Goal: Transaction & Acquisition: Purchase product/service

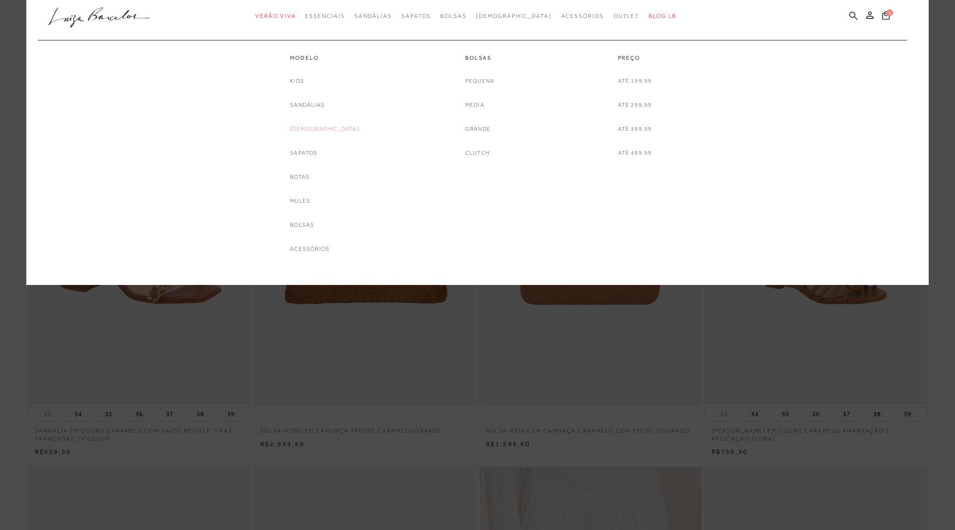
click at [323, 126] on link "[DEMOGRAPHIC_DATA]" at bounding box center [325, 129] width 70 height 10
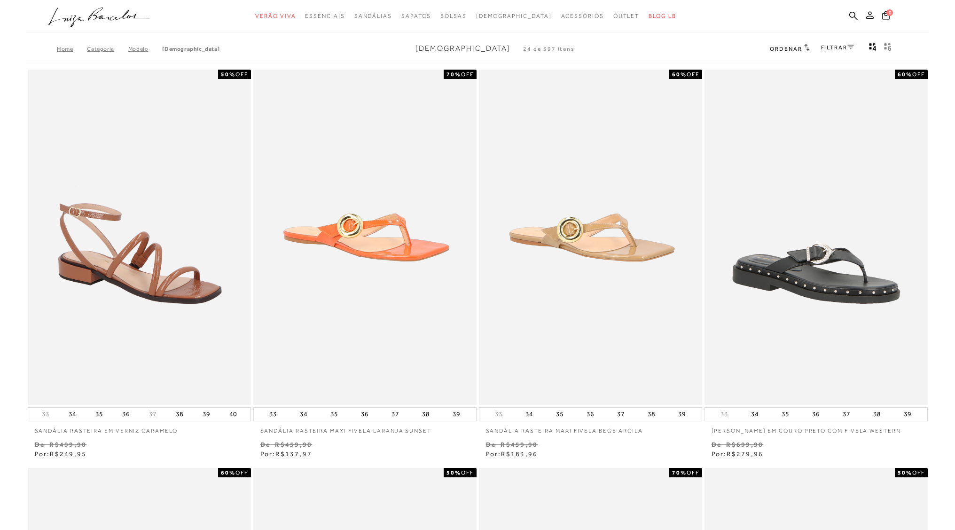
click at [807, 51] on icon at bounding box center [807, 47] width 6 height 7
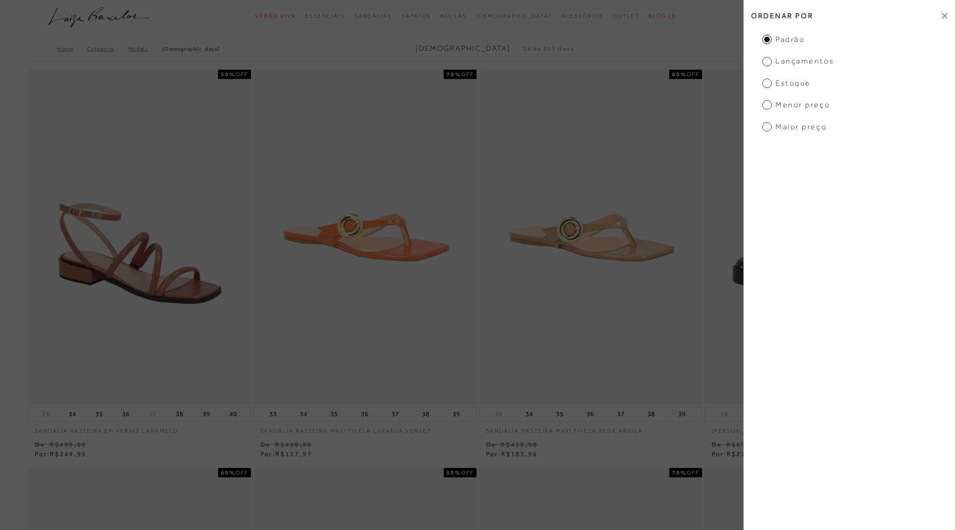
click at [785, 105] on span "Menor preço" at bounding box center [796, 105] width 68 height 10
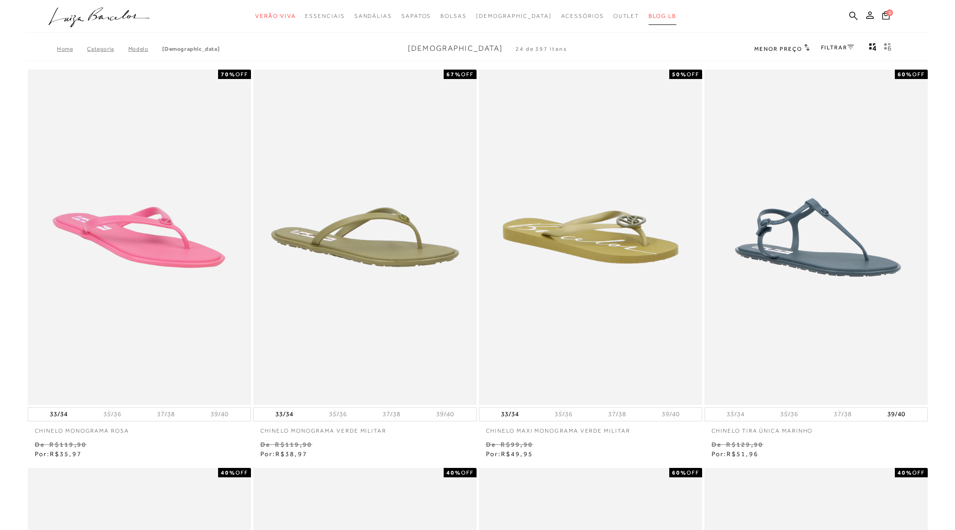
click at [649, 20] on link "BLOG LB" at bounding box center [662, 16] width 27 height 17
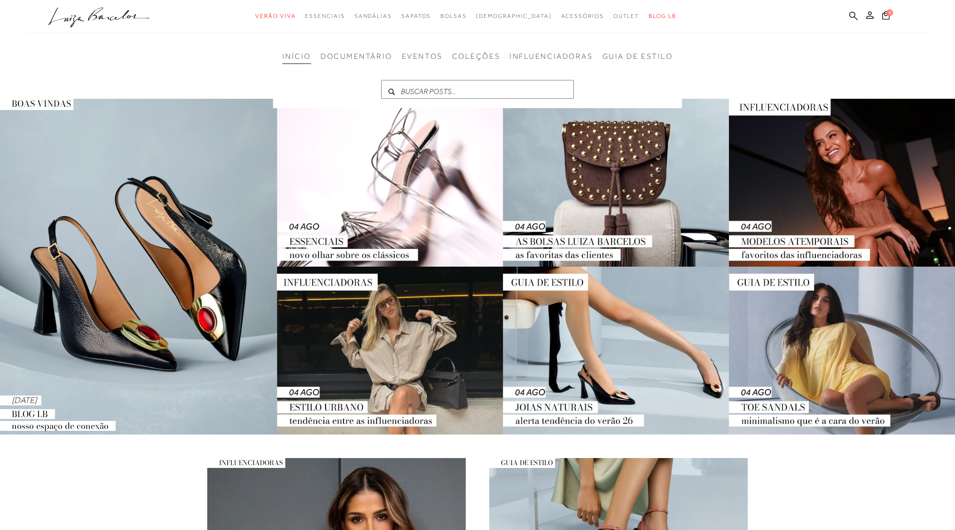
click at [202, 262] on img at bounding box center [477, 267] width 955 height 336
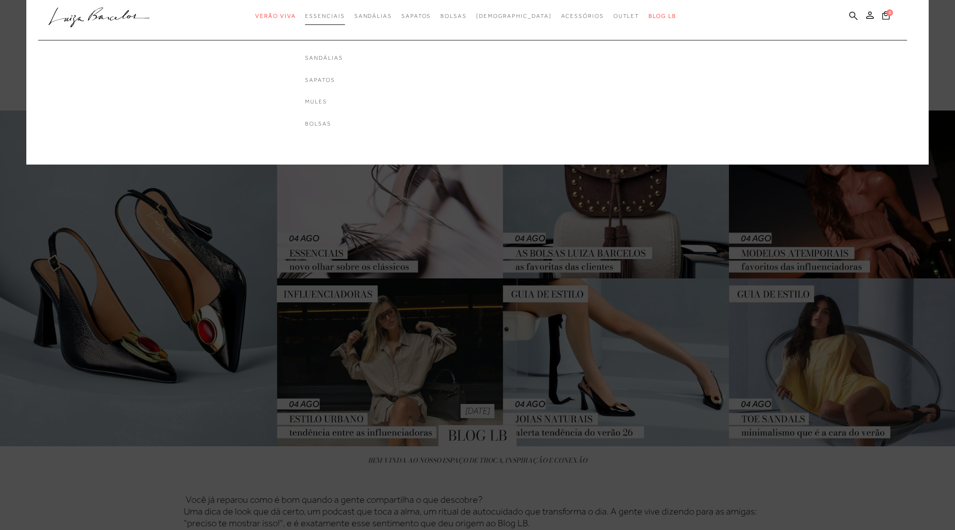
click at [344, 20] on link "Essenciais" at bounding box center [324, 16] width 39 height 17
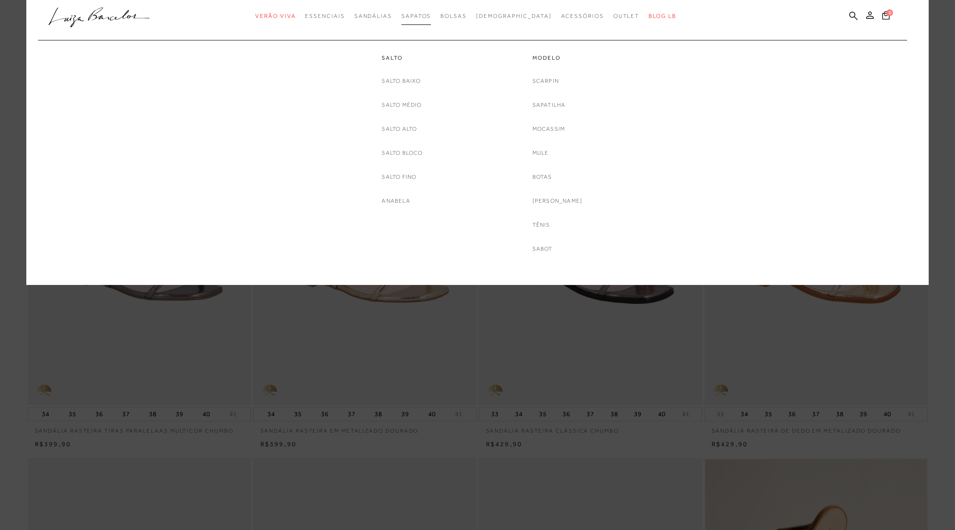
click at [424, 17] on span "Sapatos" at bounding box center [416, 16] width 30 height 7
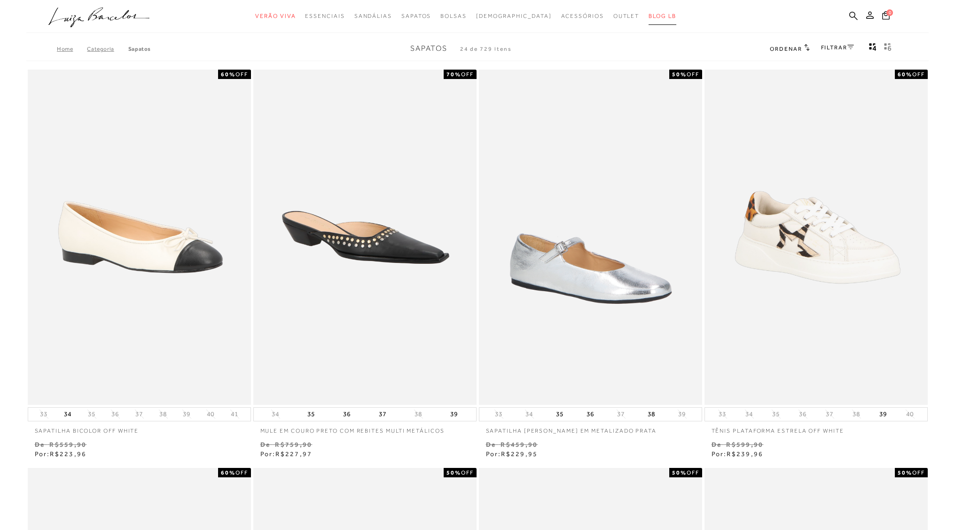
click at [649, 18] on span "BLOG LB" at bounding box center [662, 16] width 27 height 7
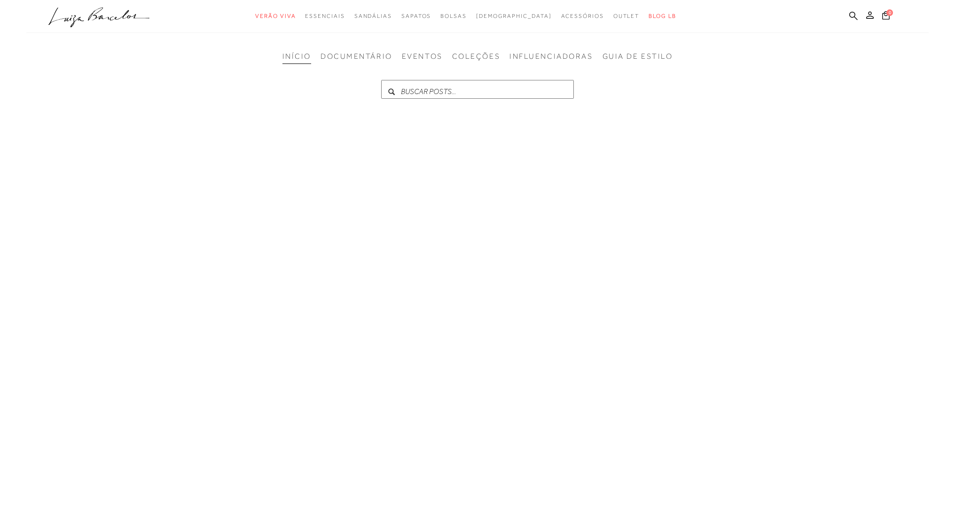
click at [304, 57] on span "Início" at bounding box center [296, 56] width 29 height 8
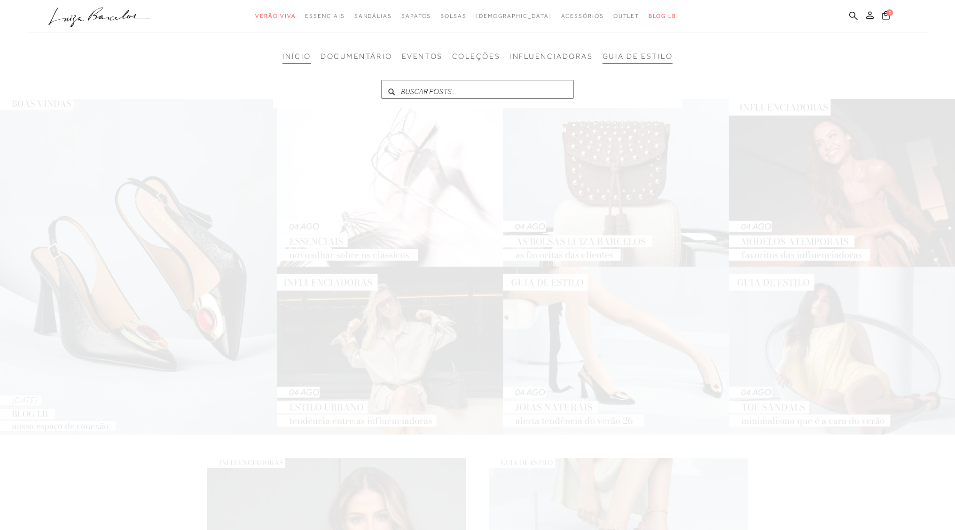
click at [614, 60] on span "GUIA DE ESTILO" at bounding box center [638, 56] width 70 height 8
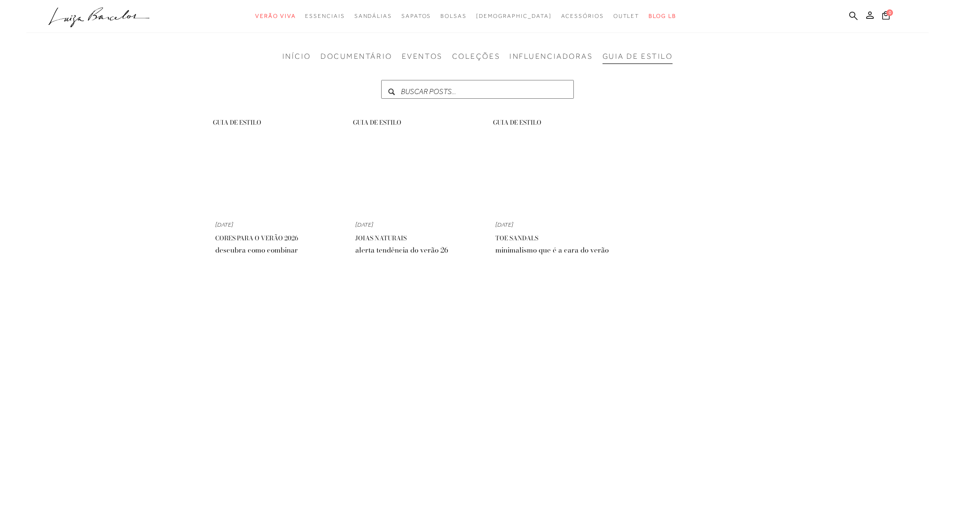
click at [422, 193] on link "GUIA DE ESTILO 04 AGO JOIAS NATURAIS Alerta tendência do Verão 26" at bounding box center [408, 187] width 124 height 141
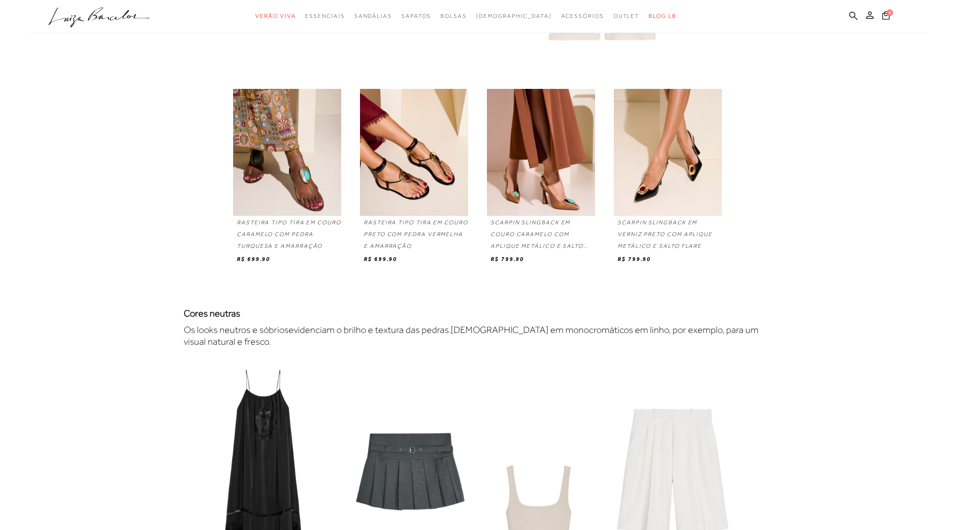
scroll to position [1488, 0]
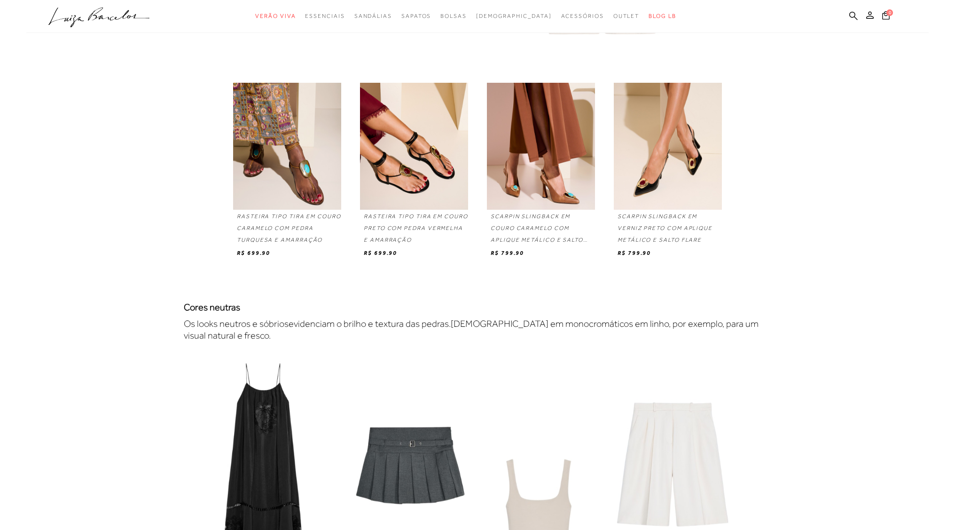
click at [671, 188] on img at bounding box center [668, 146] width 108 height 127
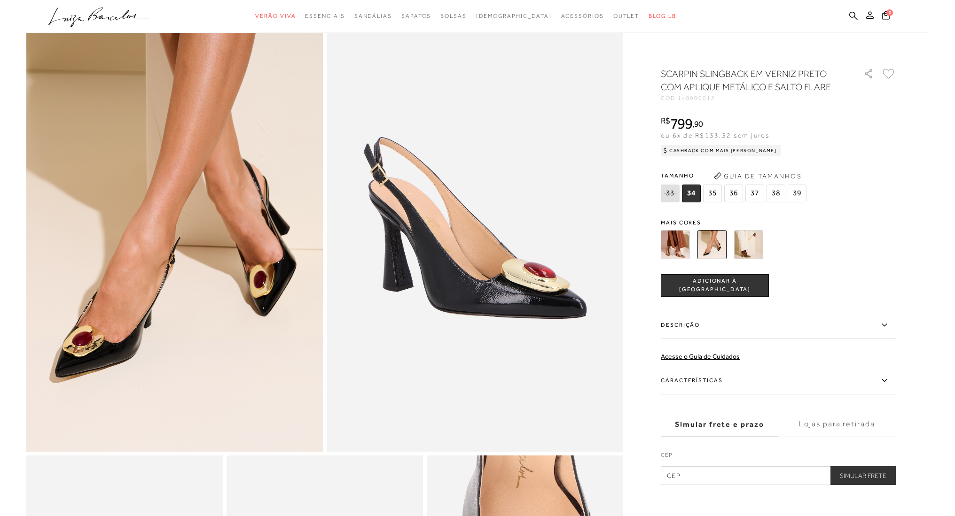
scroll to position [59, 0]
click at [767, 378] on label "Características" at bounding box center [778, 381] width 235 height 27
click at [0, 0] on input "Características" at bounding box center [0, 0] width 0 height 0
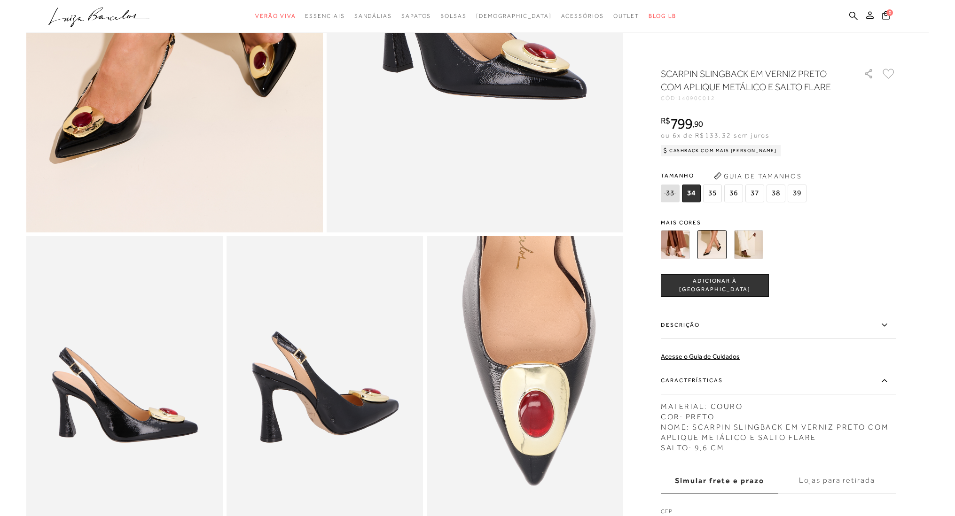
scroll to position [282, 0]
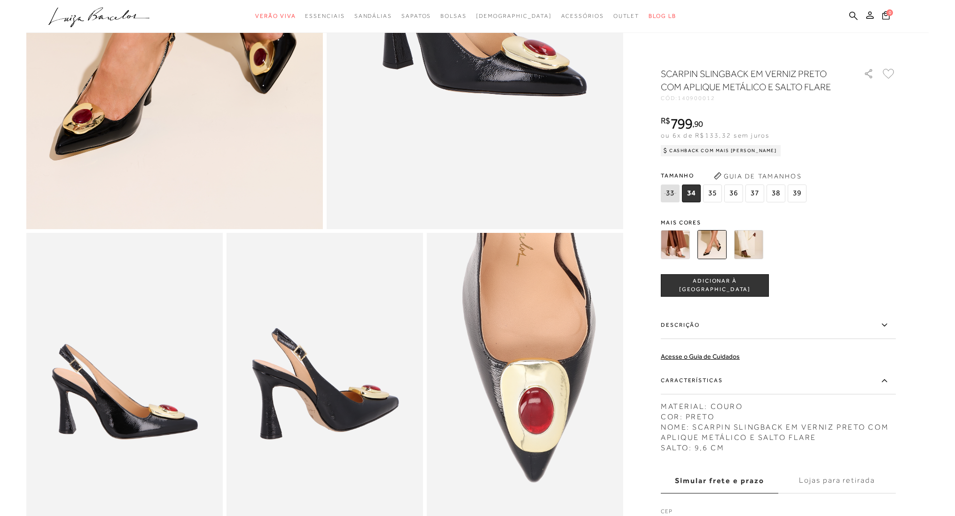
click at [798, 191] on span "39" at bounding box center [797, 194] width 19 height 18
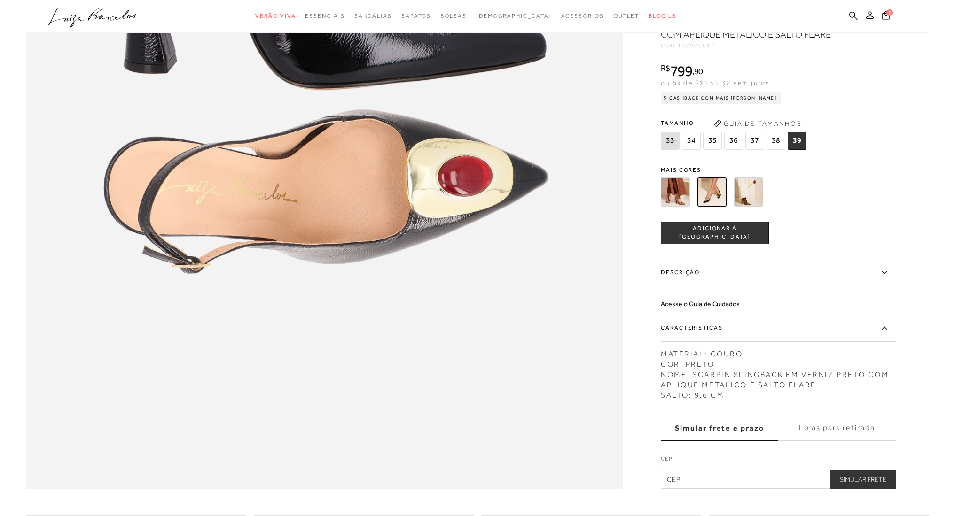
scroll to position [1217, 0]
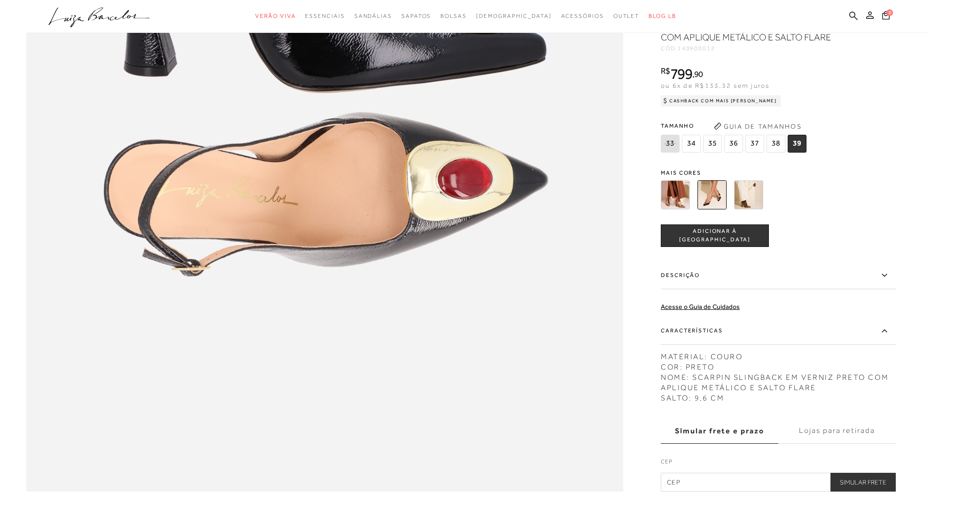
click at [705, 78] on div "R$ 799 , 90" at bounding box center [721, 73] width 120 height 15
click at [673, 75] on span "799" at bounding box center [681, 73] width 22 height 17
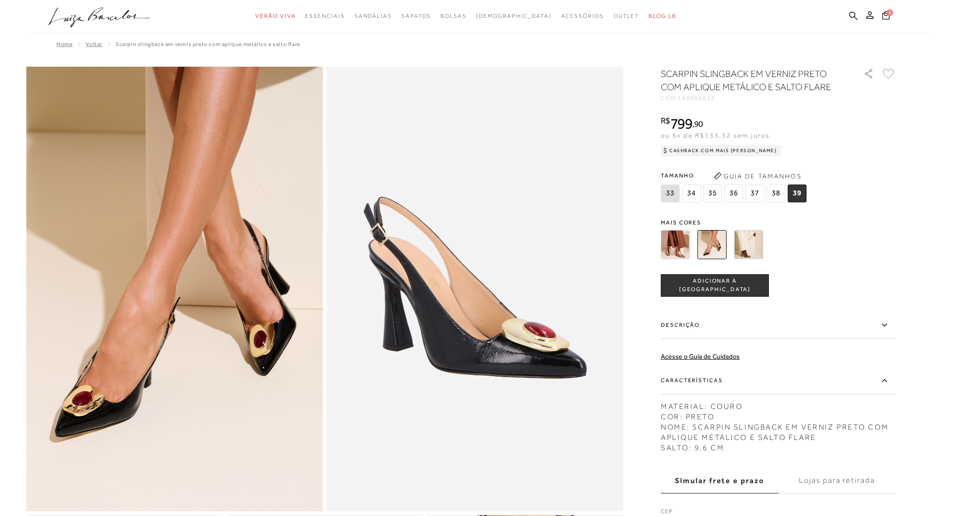
scroll to position [0, 0]
